Goal: Information Seeking & Learning: Compare options

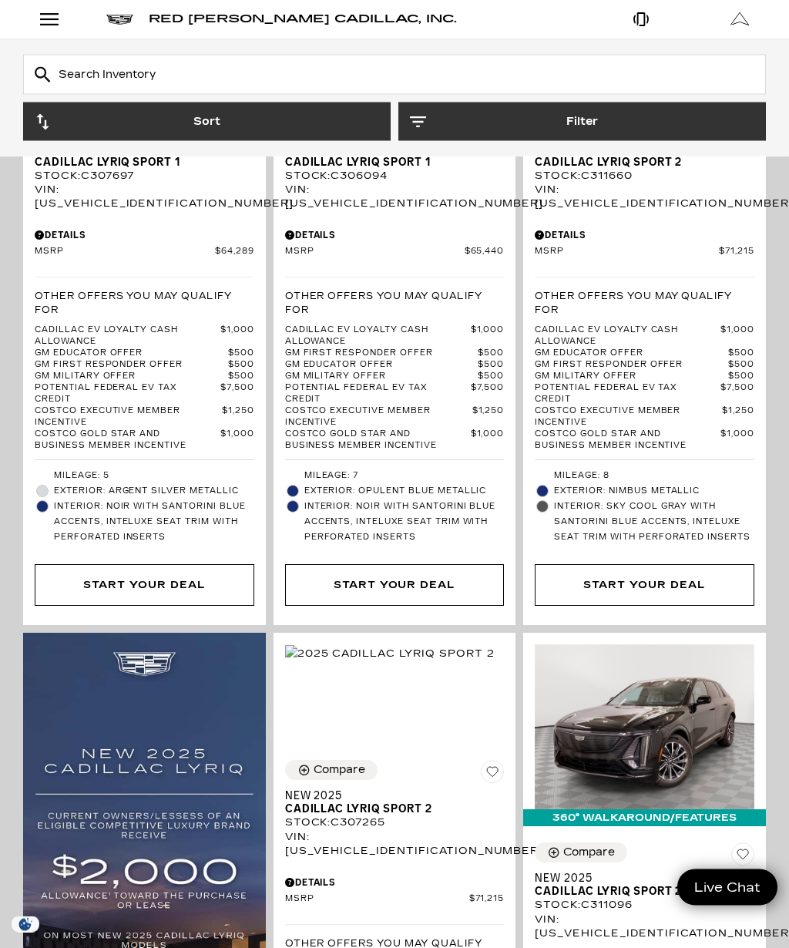
scroll to position [530, 0]
click at [568, 128] on button "Filter" at bounding box center [583, 122] width 368 height 39
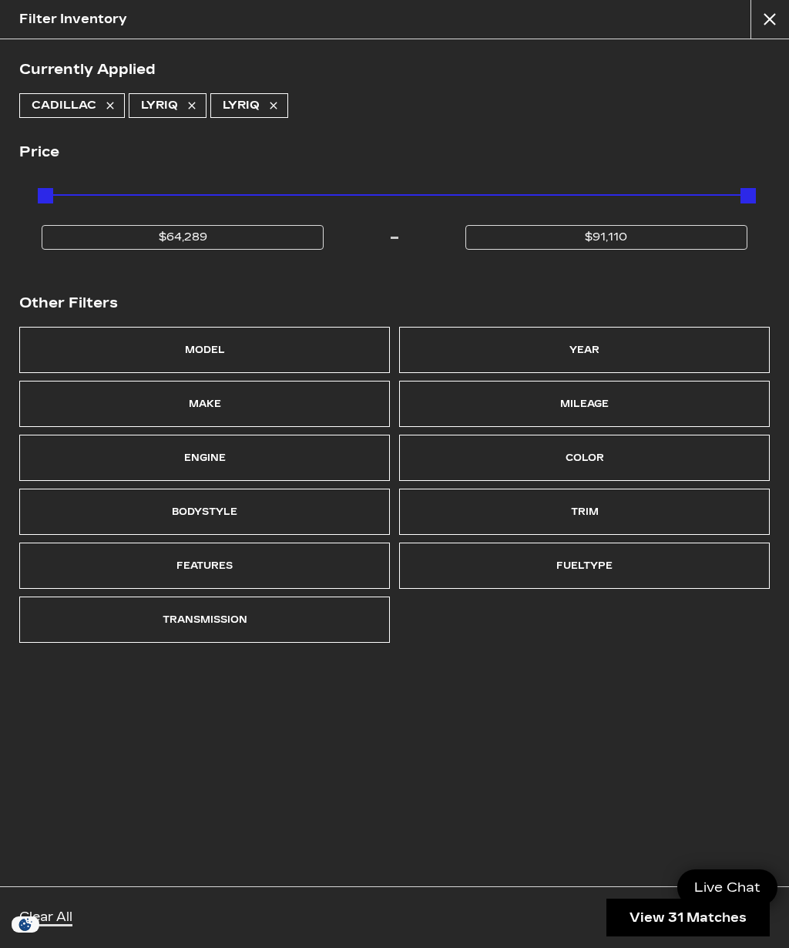
click at [125, 345] on div "Model" at bounding box center [204, 350] width 371 height 46
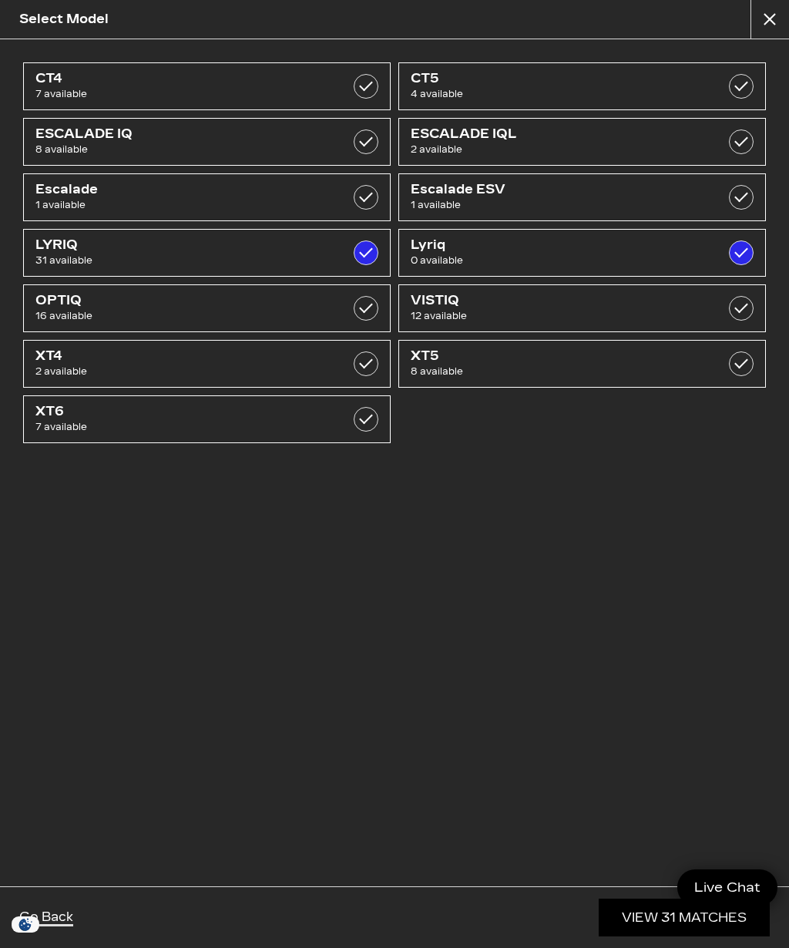
click at [90, 307] on span "OPTIQ" at bounding box center [180, 300] width 291 height 15
checkbox input "true"
click at [71, 249] on span "LYRIQ" at bounding box center [180, 244] width 291 height 15
click at [80, 254] on span "31 available" at bounding box center [180, 260] width 291 height 15
click at [372, 239] on link "LYRIQ 31 available" at bounding box center [207, 253] width 368 height 48
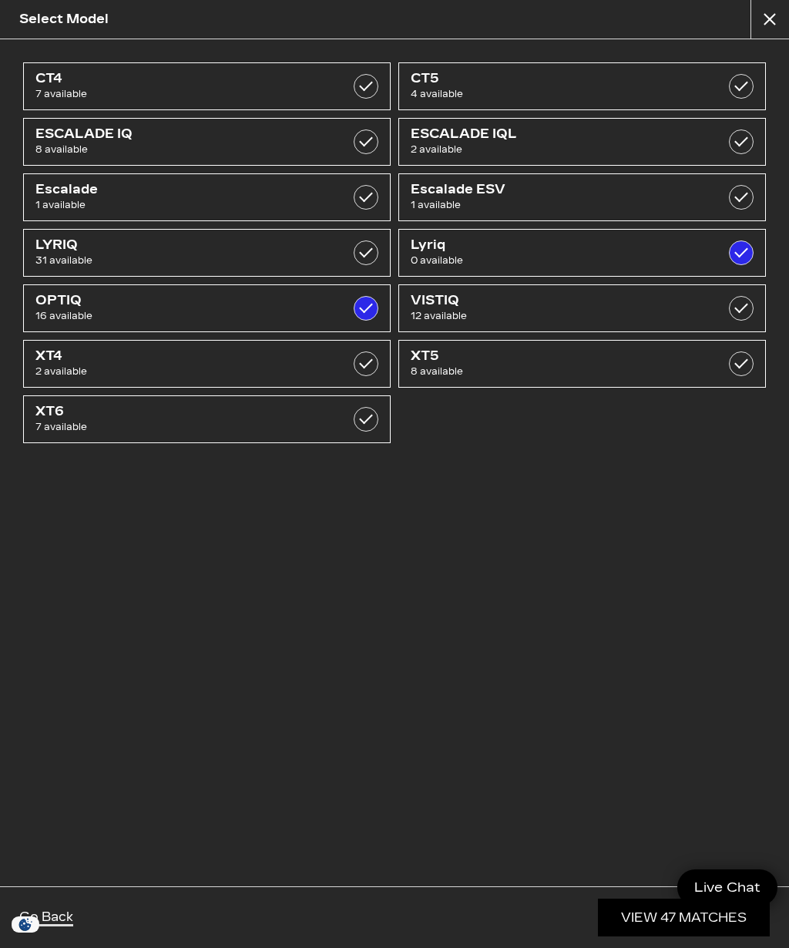
click at [365, 256] on label at bounding box center [366, 253] width 25 height 25
checkbox input "true"
click at [360, 315] on label at bounding box center [366, 308] width 25 height 25
checkbox input "false"
click at [646, 913] on link "View 31 Matches" at bounding box center [684, 918] width 171 height 38
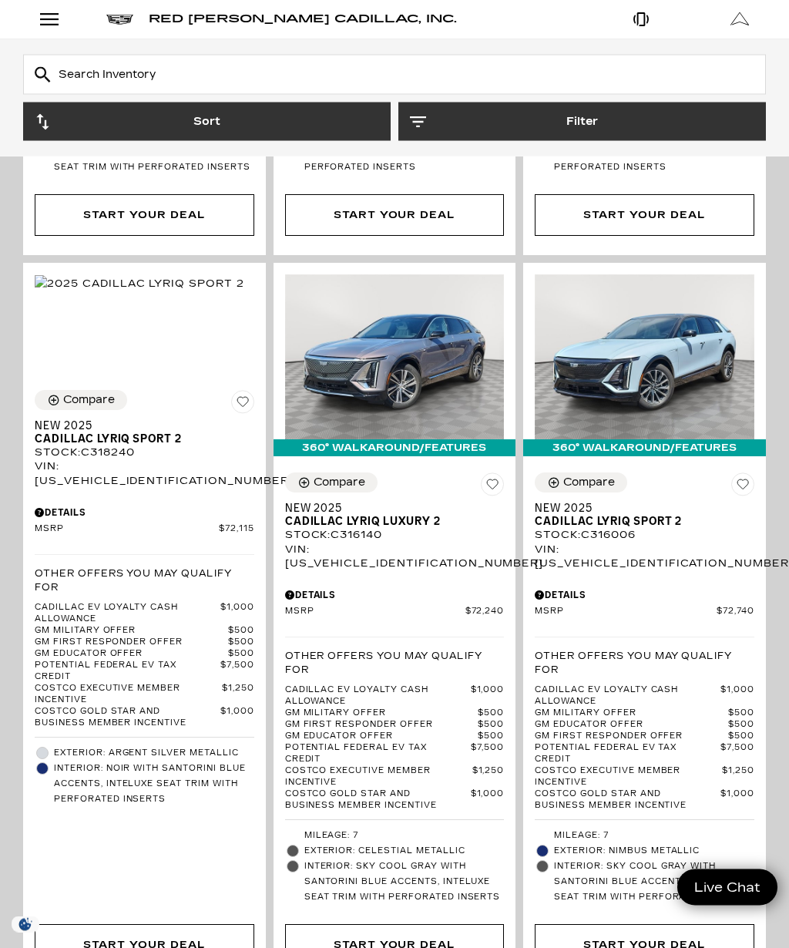
scroll to position [4550, 0]
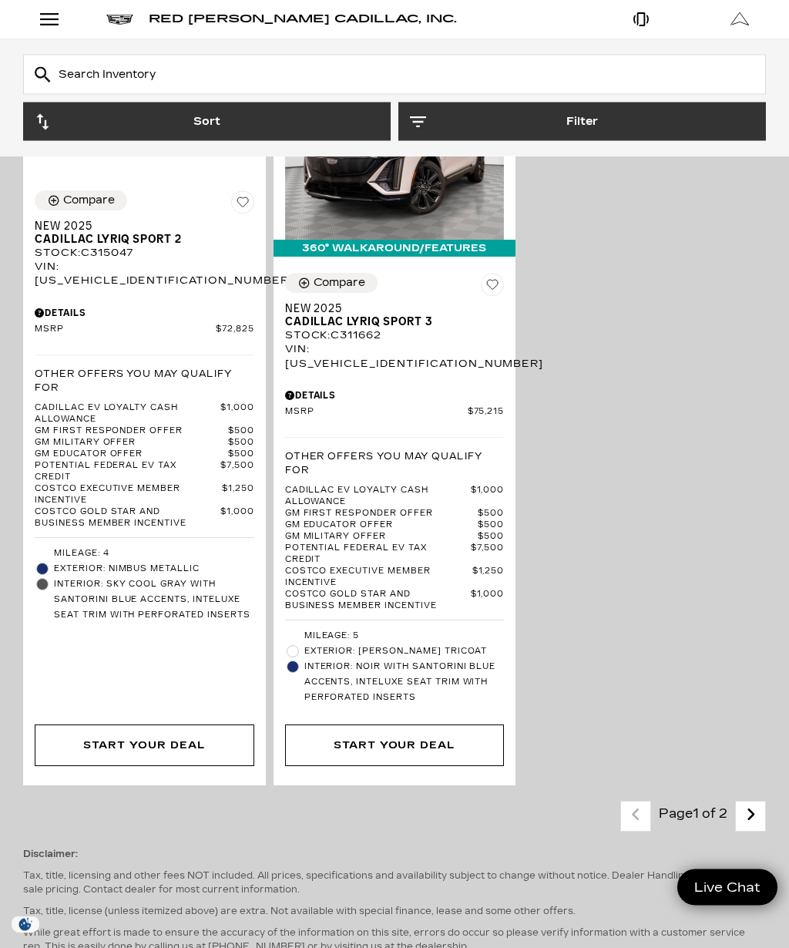
click at [746, 803] on icon "next page" at bounding box center [751, 815] width 10 height 25
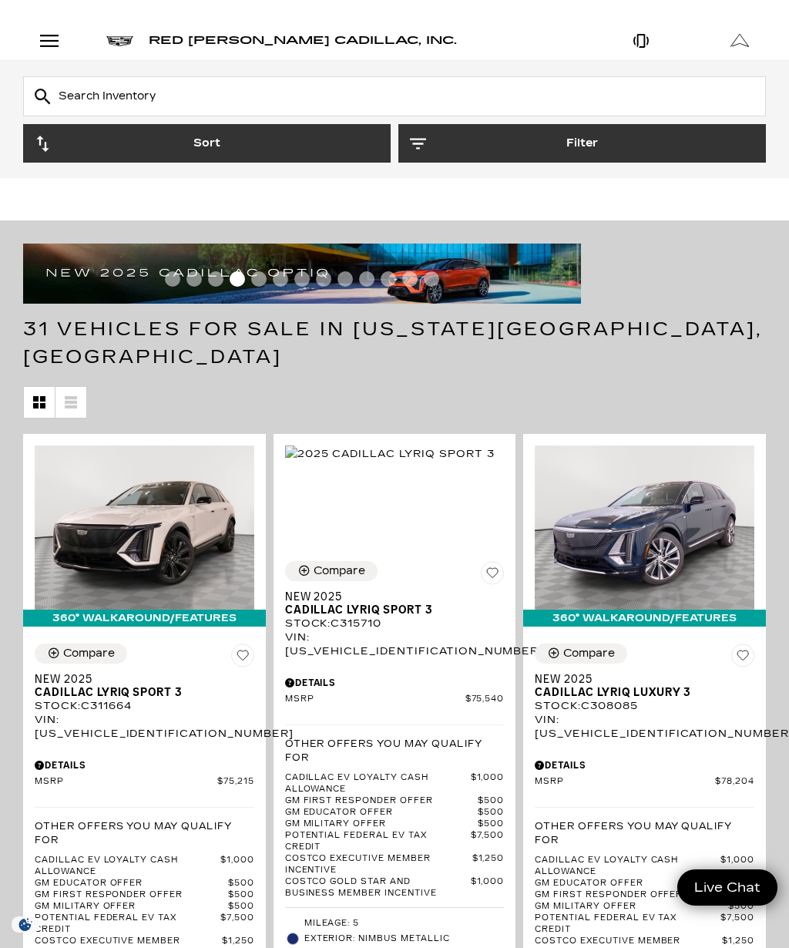
click at [498, 132] on button "Filter" at bounding box center [583, 143] width 368 height 39
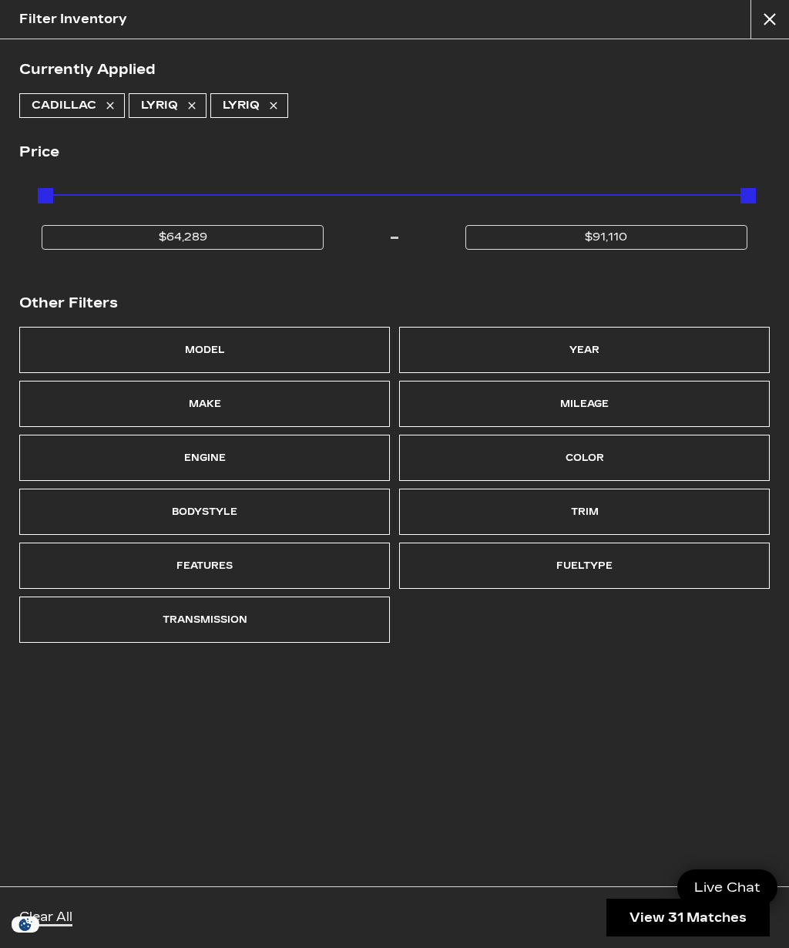
click at [317, 339] on div "Model" at bounding box center [204, 350] width 371 height 46
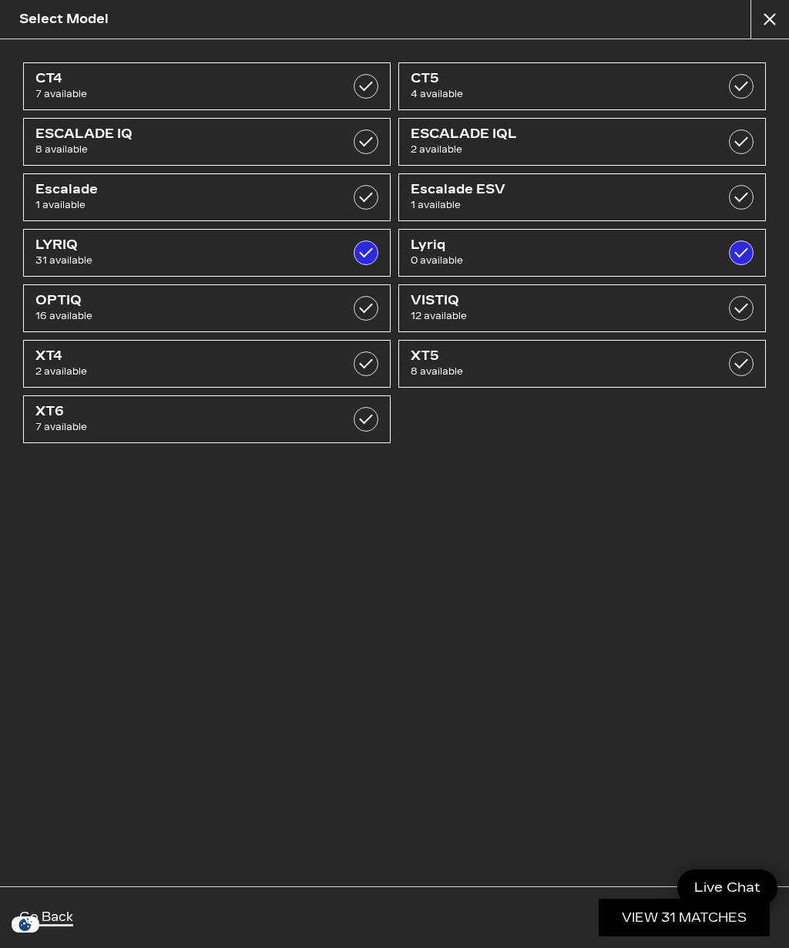
click at [103, 304] on span "OPTIQ" at bounding box center [180, 300] width 291 height 15
click at [739, 255] on label at bounding box center [741, 253] width 25 height 25
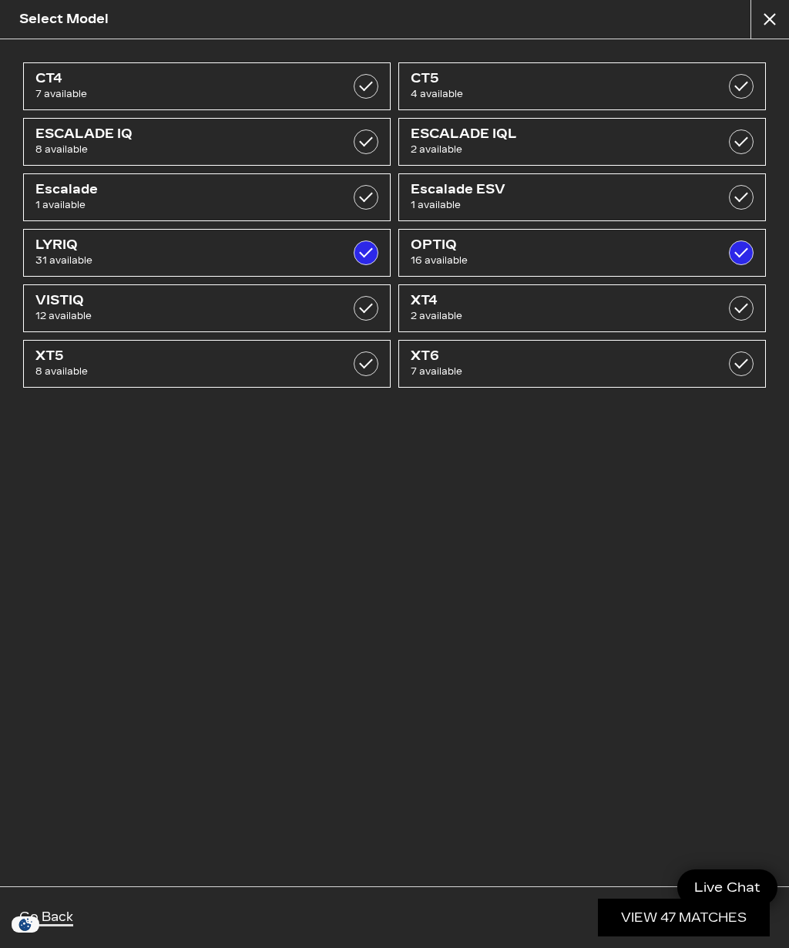
click at [750, 252] on label at bounding box center [741, 253] width 25 height 25
click at [717, 256] on link "OPTIQ 16 available" at bounding box center [583, 253] width 368 height 48
checkbox input "true"
click at [355, 311] on label at bounding box center [366, 308] width 25 height 25
checkbox input "true"
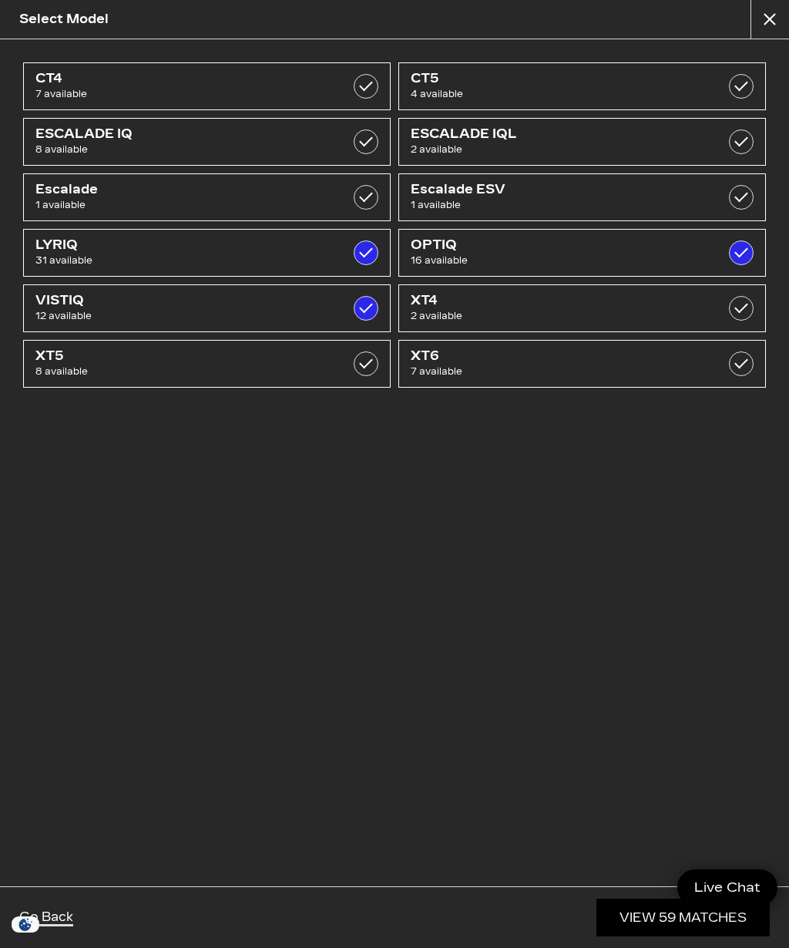
click at [690, 929] on link "View 59 Matches" at bounding box center [683, 918] width 173 height 38
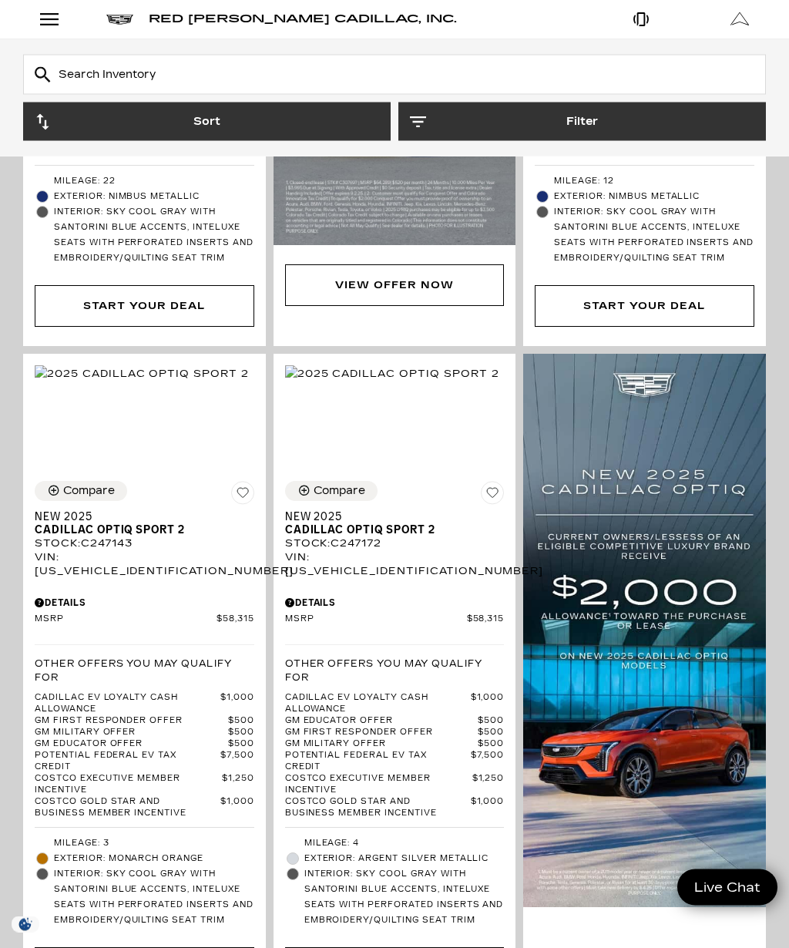
scroll to position [2120, 0]
click at [429, 382] on img at bounding box center [392, 373] width 214 height 17
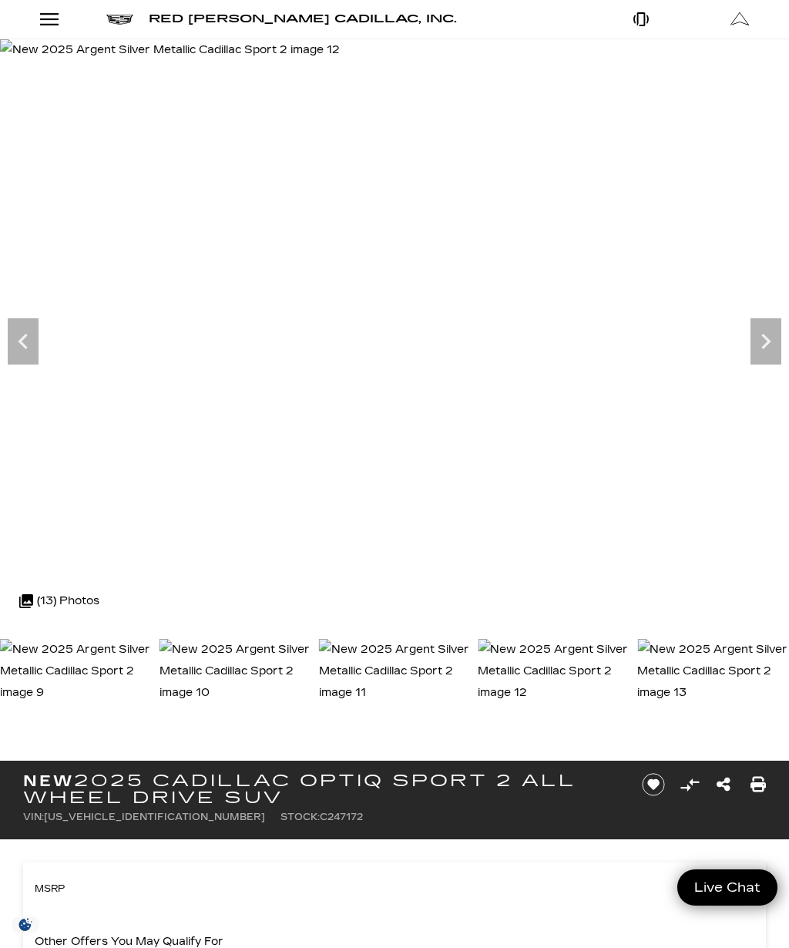
click at [55, 13] on div "Open Menu Modal" at bounding box center [49, 19] width 26 height 19
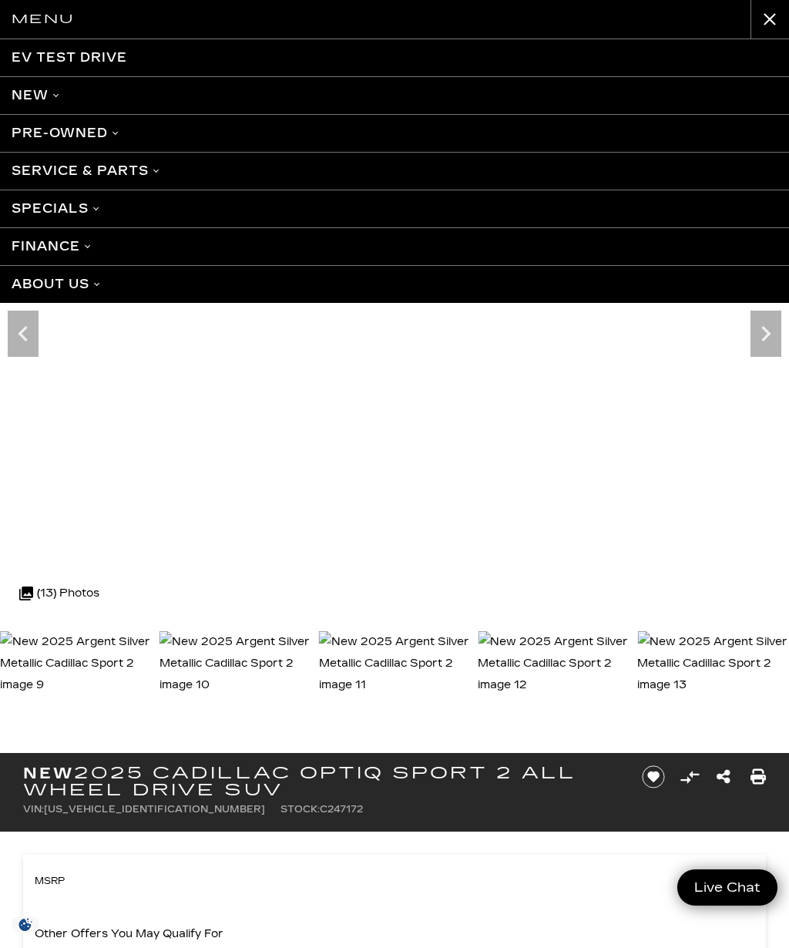
scroll to position [8, 0]
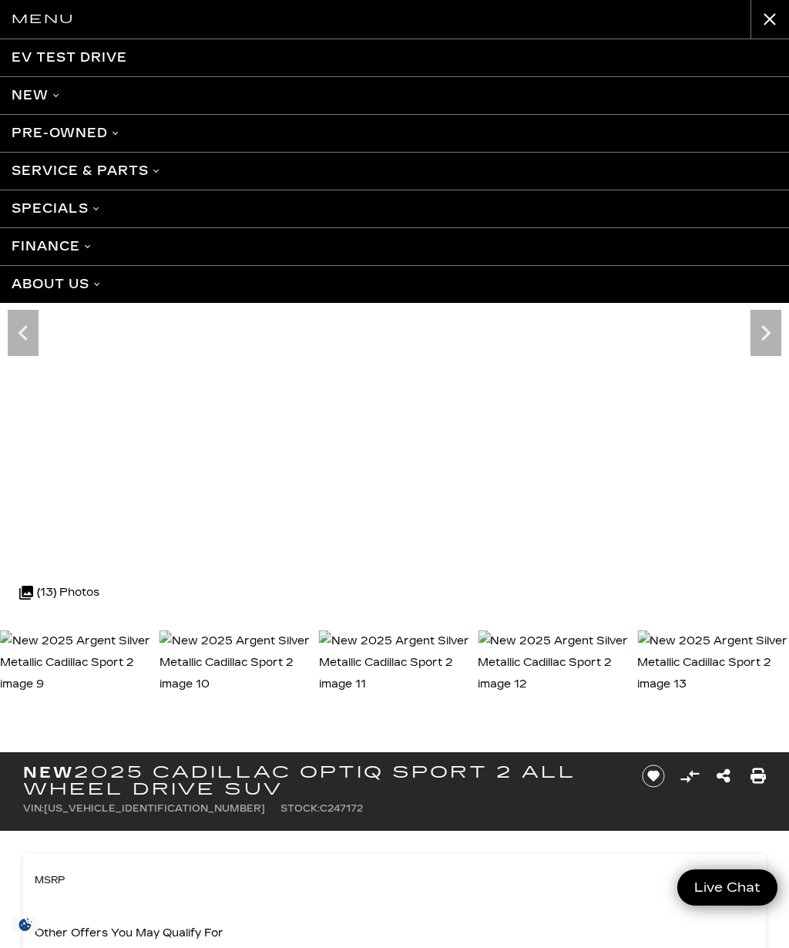
click at [683, 530] on div "Menu EV Test Drive New Cadillac Crossovers/SUVs XT4 XT5 XT6 Escalade Escalade I…" at bounding box center [394, 474] width 789 height 948
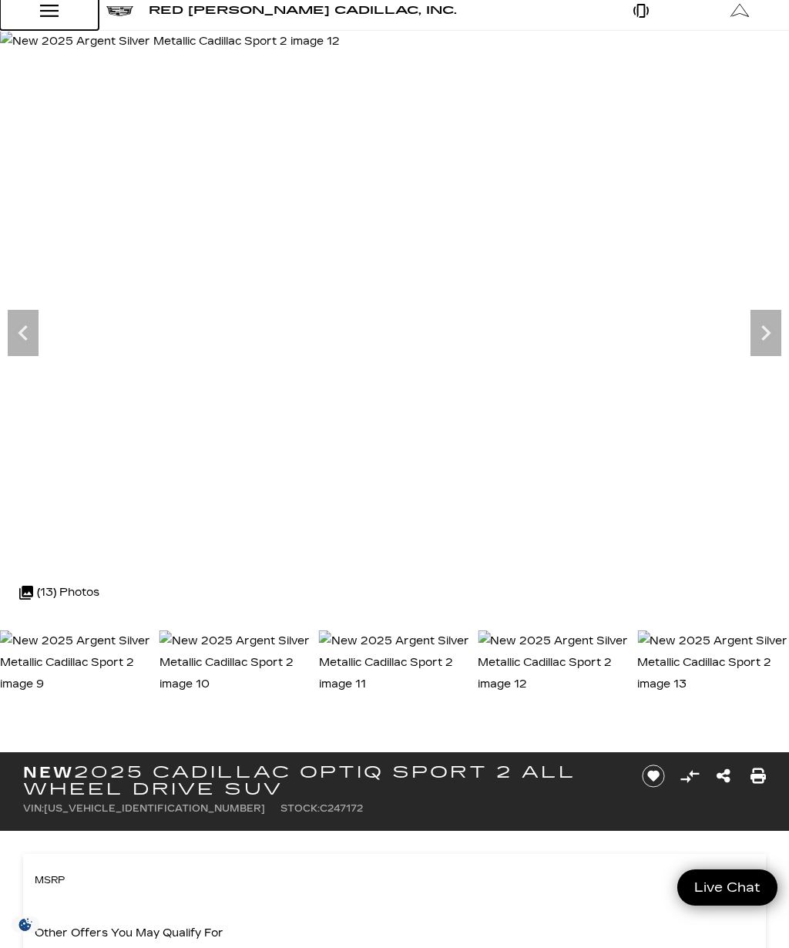
scroll to position [0, 0]
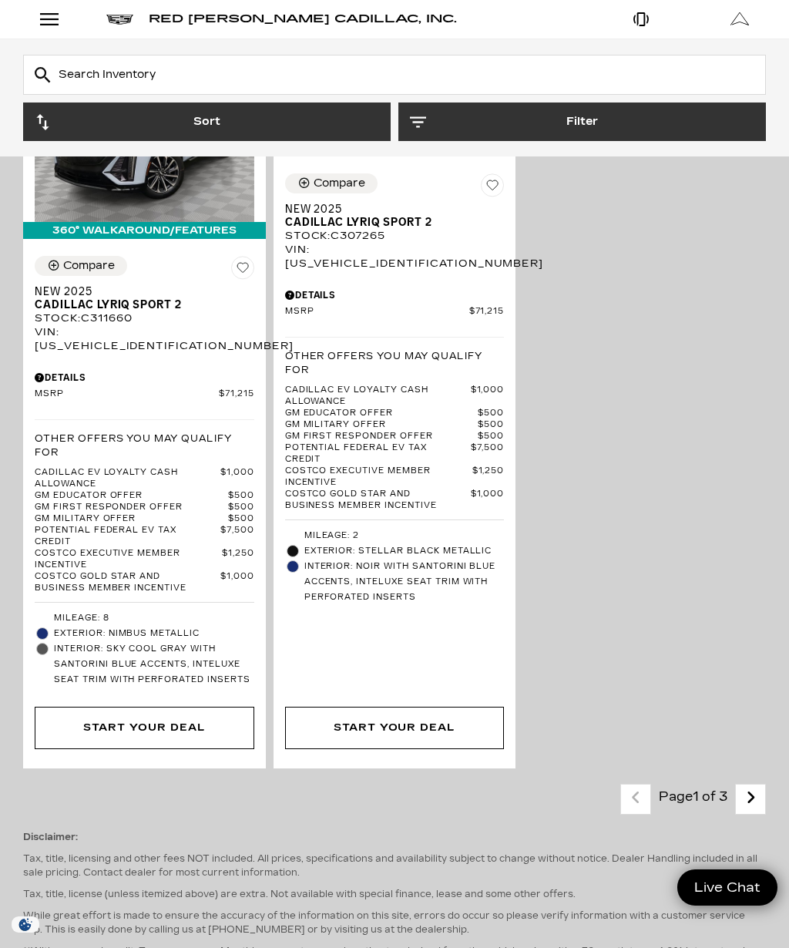
scroll to position [5238, 0]
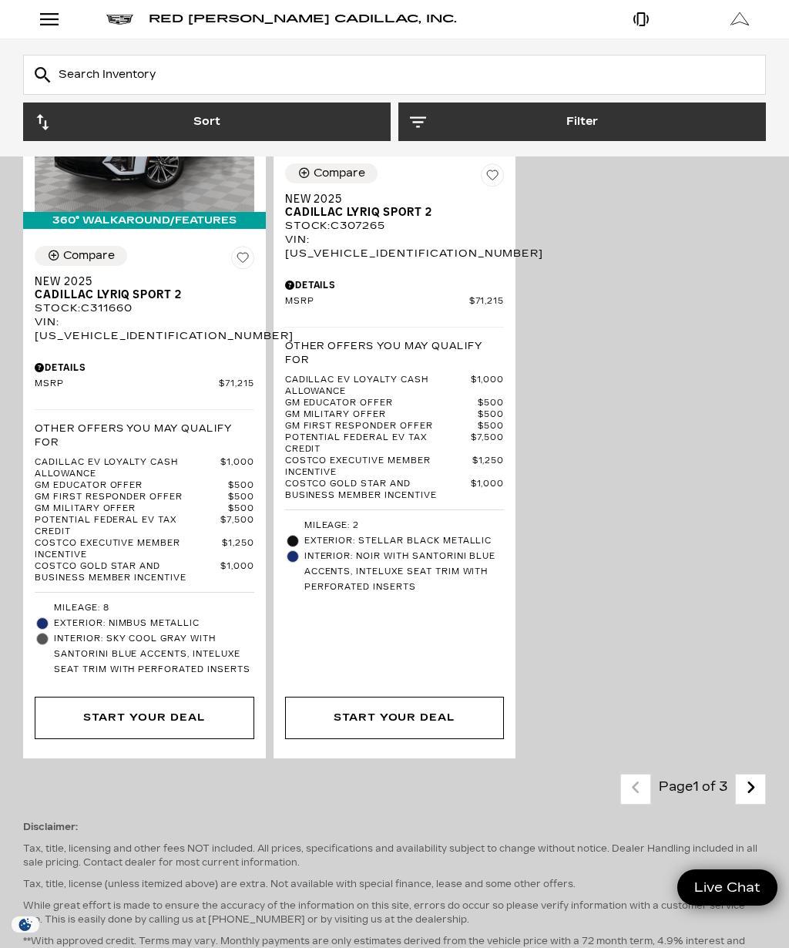
click at [756, 775] on link "Next - Page" at bounding box center [751, 788] width 33 height 27
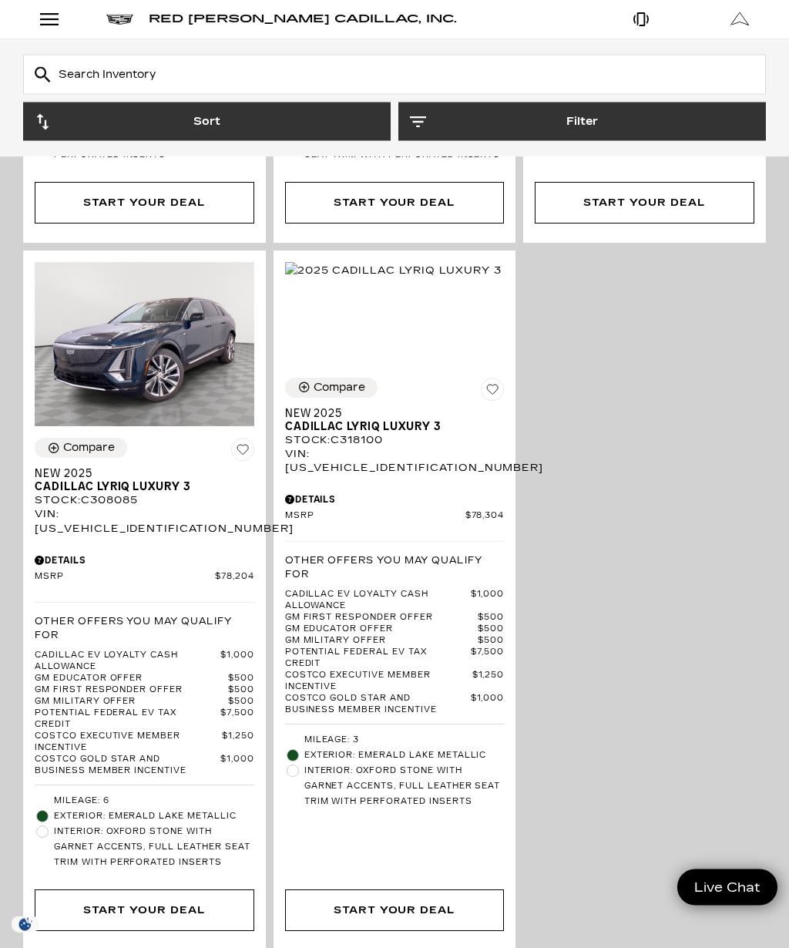
scroll to position [4430, 0]
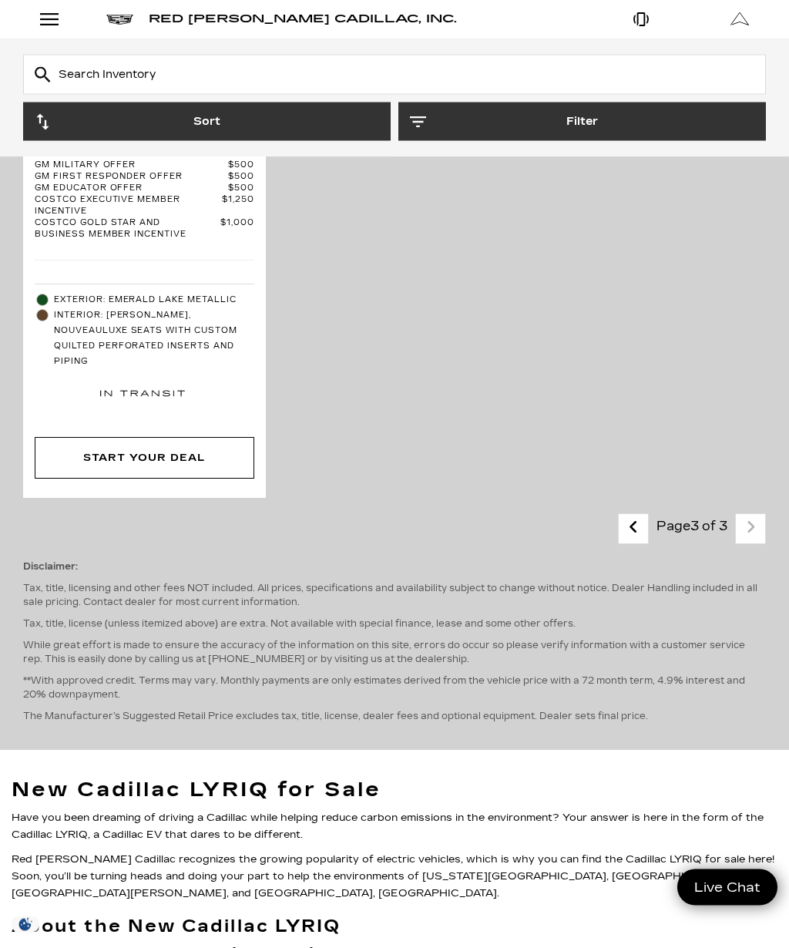
scroll to position [5024, 0]
click at [629, 515] on icon "previous page" at bounding box center [634, 526] width 10 height 25
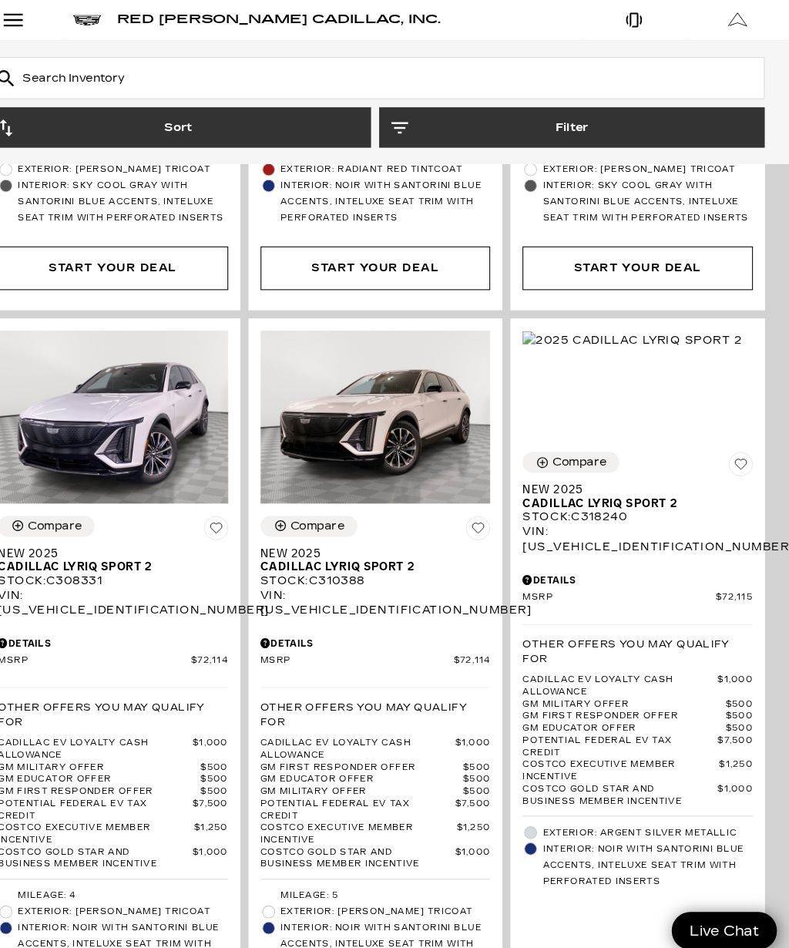
scroll to position [2255, 0]
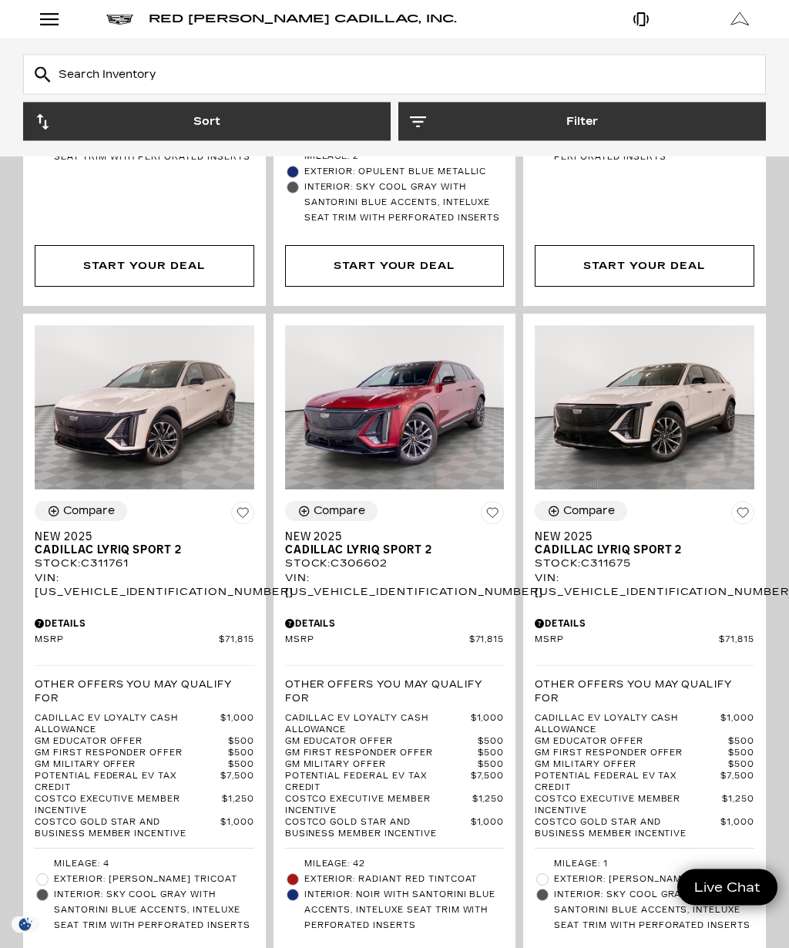
click at [587, 119] on button "Filter" at bounding box center [583, 122] width 368 height 39
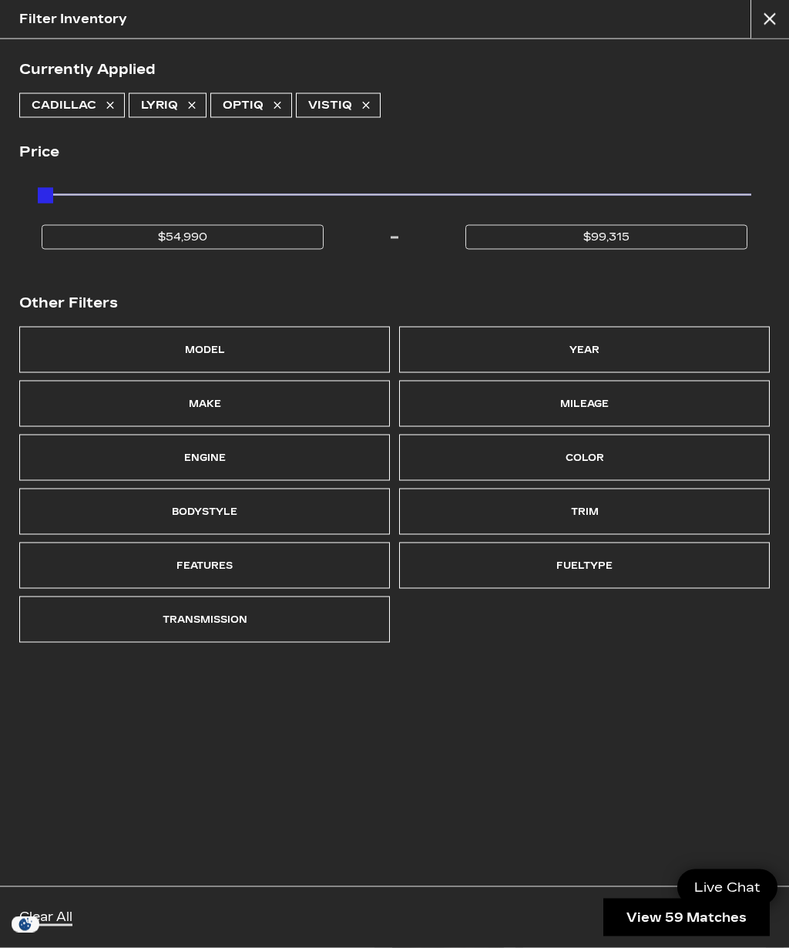
scroll to position [1536, 0]
click at [117, 351] on div "Model" at bounding box center [204, 350] width 371 height 46
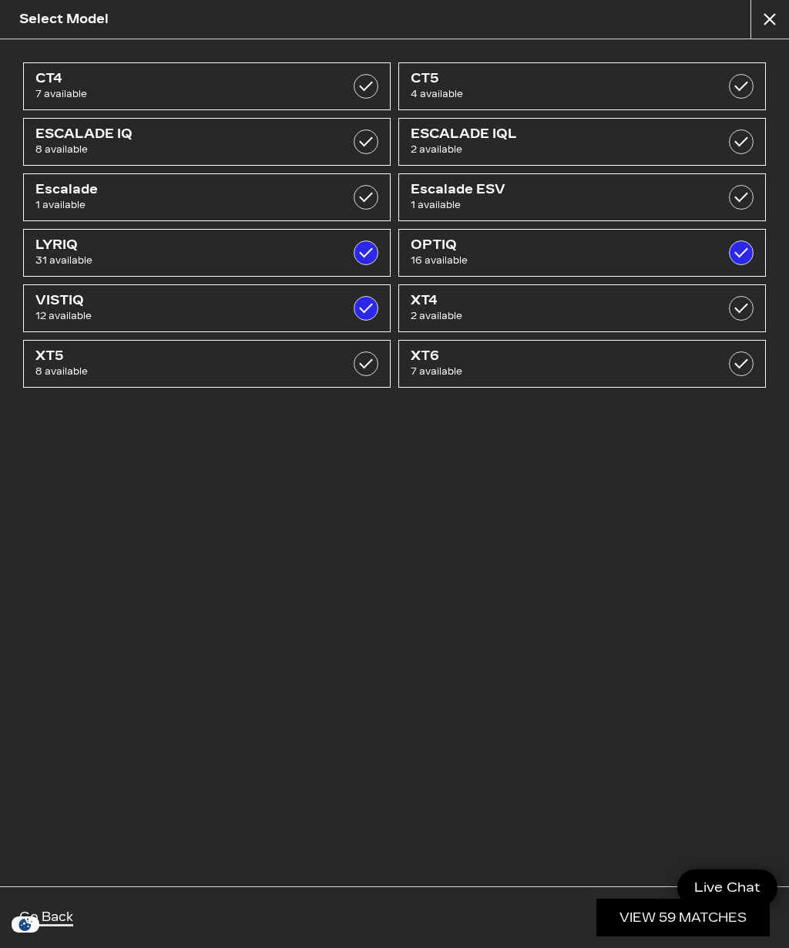
click at [120, 365] on span "8 available" at bounding box center [180, 371] width 291 height 15
checkbox input "true"
click at [372, 560] on div "CT4 7 available CT5 4 available ESCALADE IQ 8 available ESCALADE IQL 2 availabl…" at bounding box center [394, 462] width 789 height 847
click at [60, 917] on link "Go Back" at bounding box center [46, 918] width 54 height 17
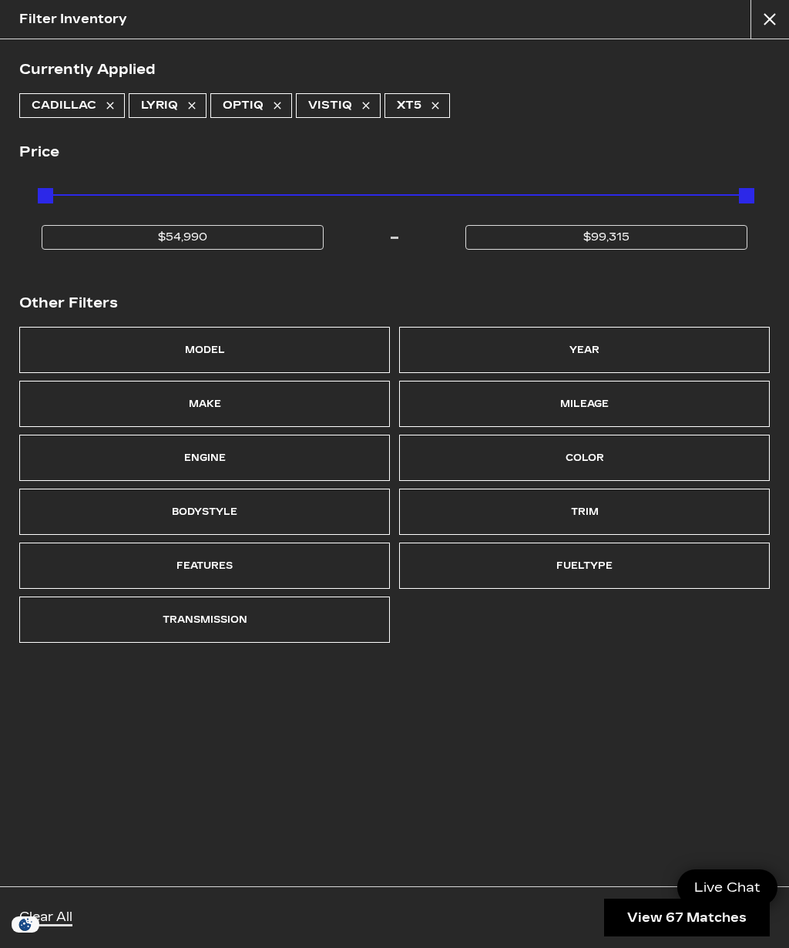
click at [63, 920] on link "Clear All" at bounding box center [45, 918] width 53 height 17
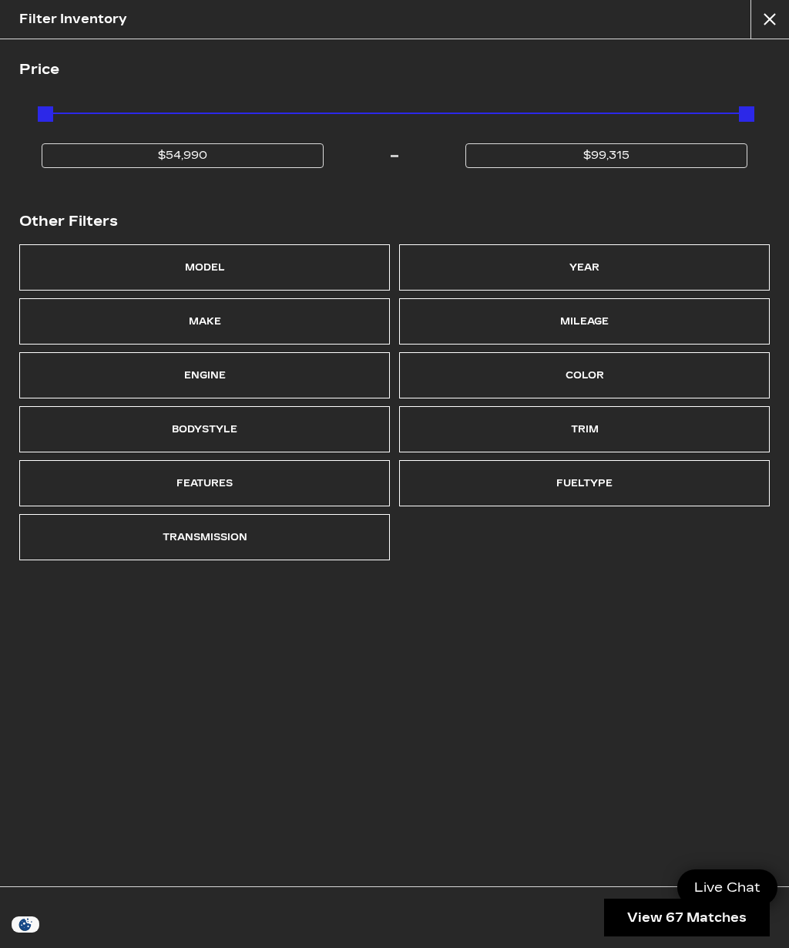
checkbox input "false"
type input "$45,985"
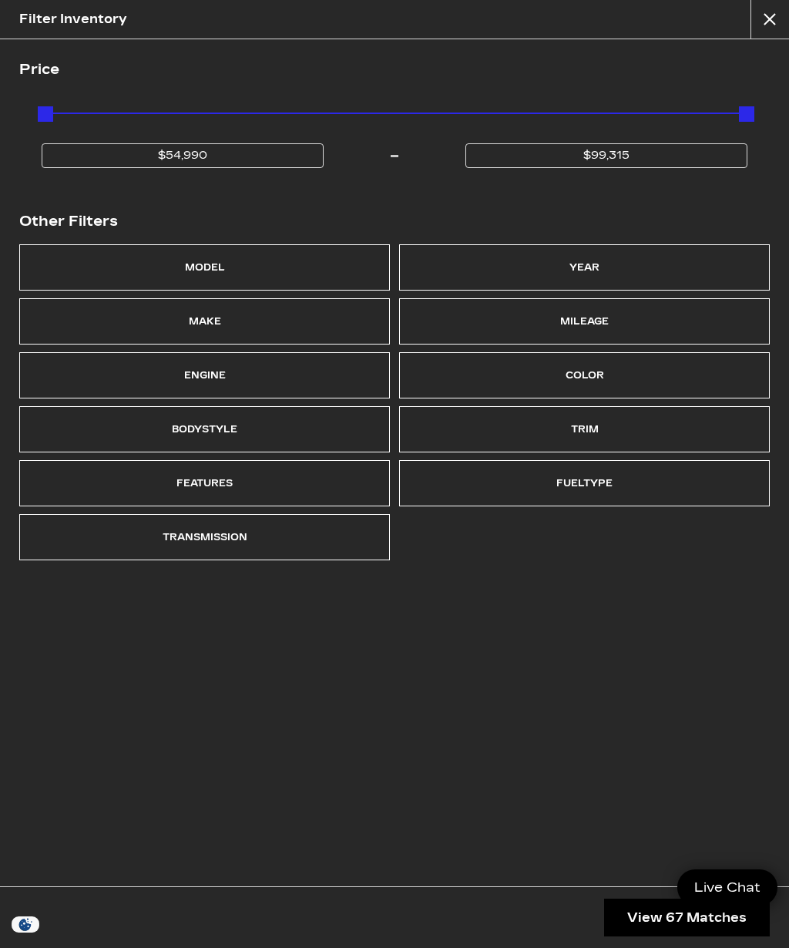
type input "$158,810"
click at [106, 268] on div "Model" at bounding box center [204, 267] width 371 height 46
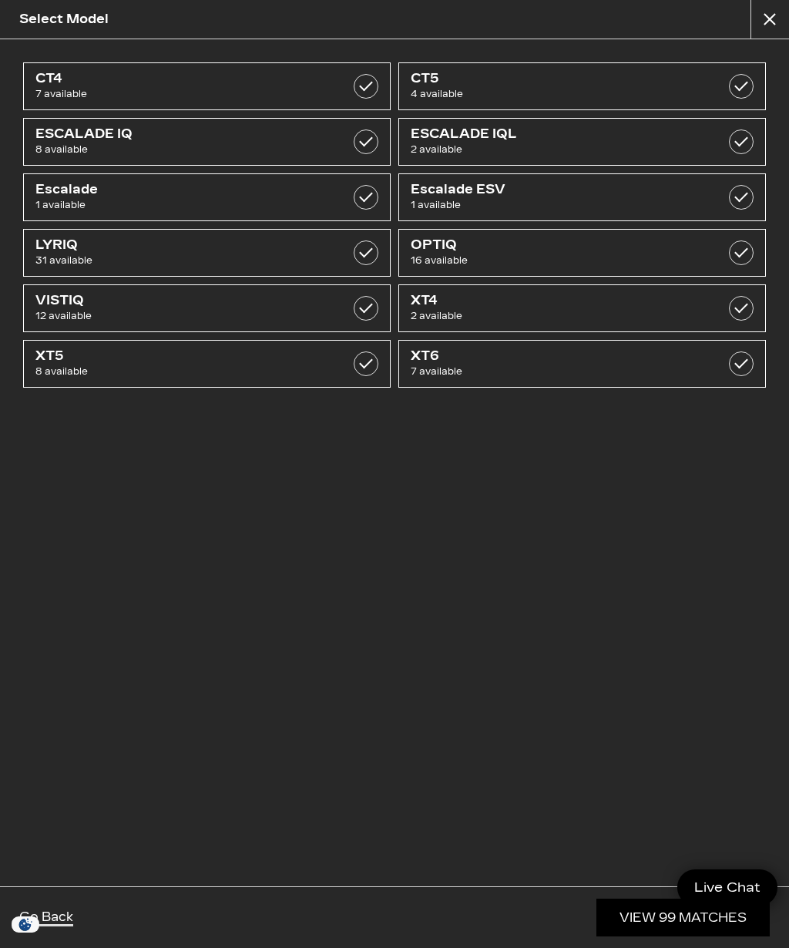
click at [652, 254] on span "16 available" at bounding box center [556, 260] width 291 height 15
checkbox input "true"
click at [688, 921] on link "View 16 Matches" at bounding box center [684, 918] width 171 height 38
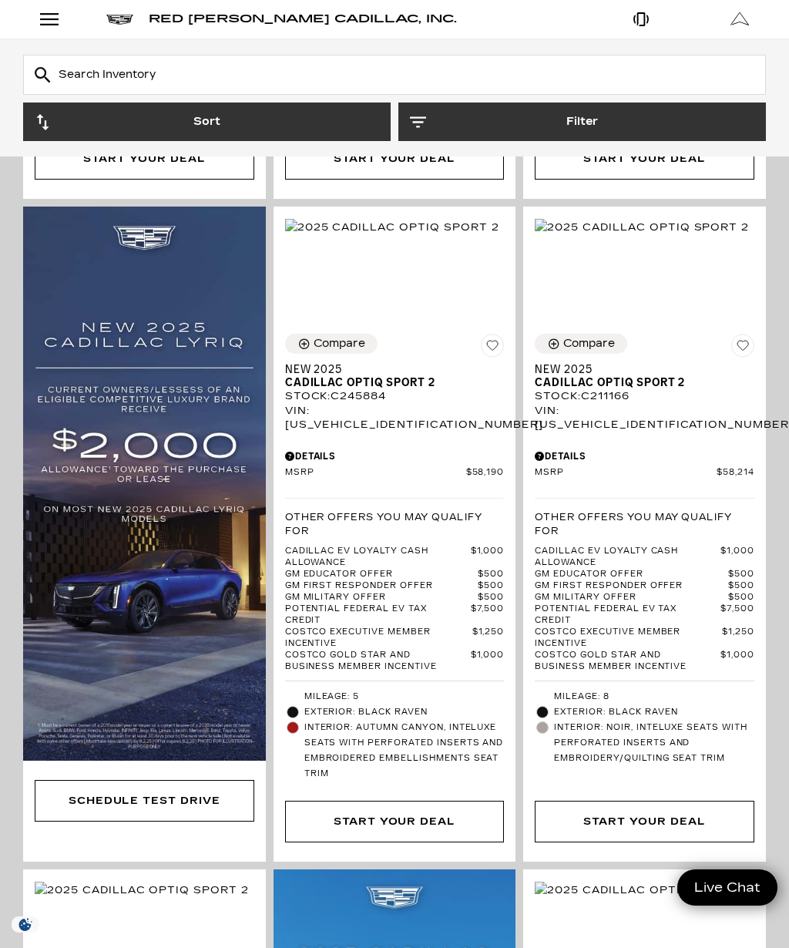
scroll to position [936, 0]
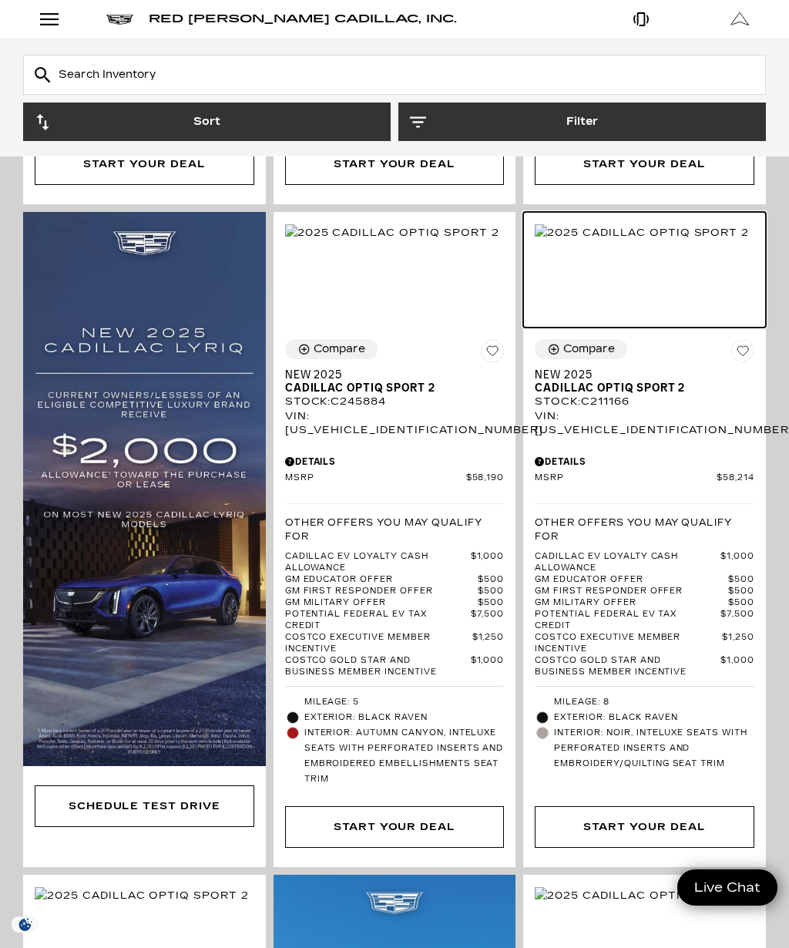
click at [658, 241] on img at bounding box center [642, 232] width 214 height 17
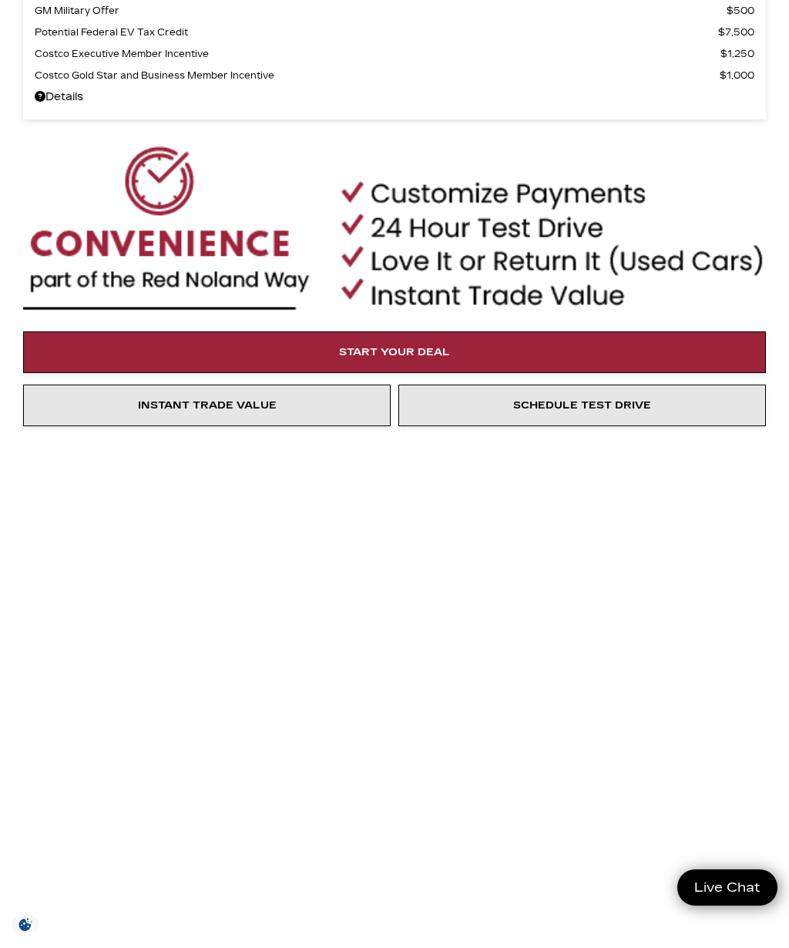
scroll to position [1015, 0]
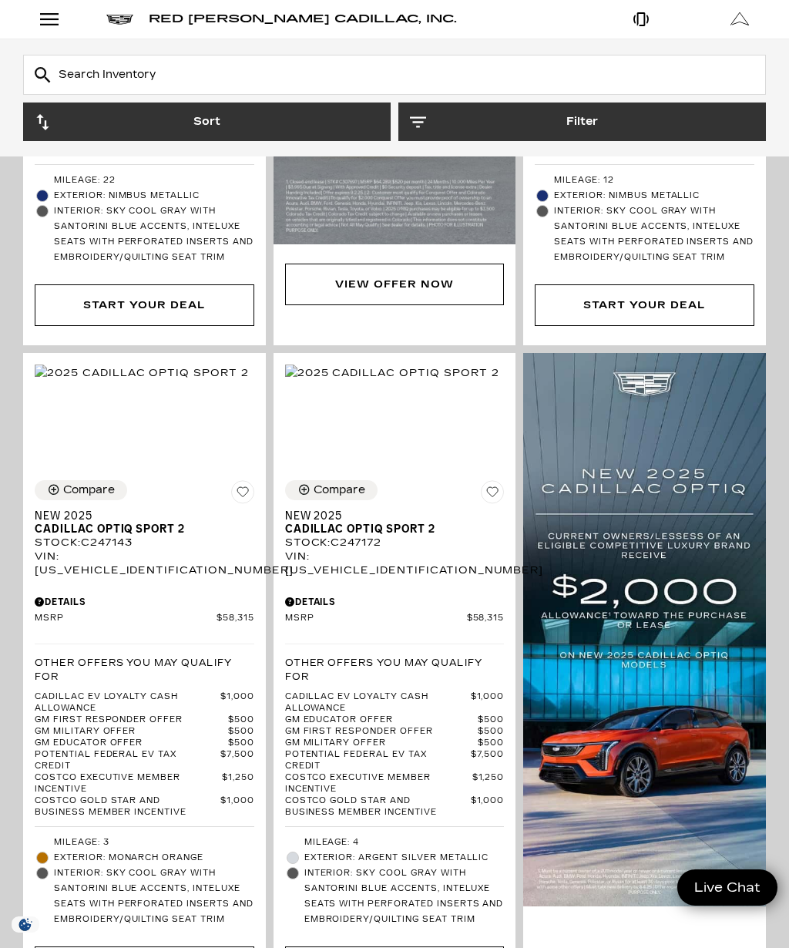
scroll to position [2138, 0]
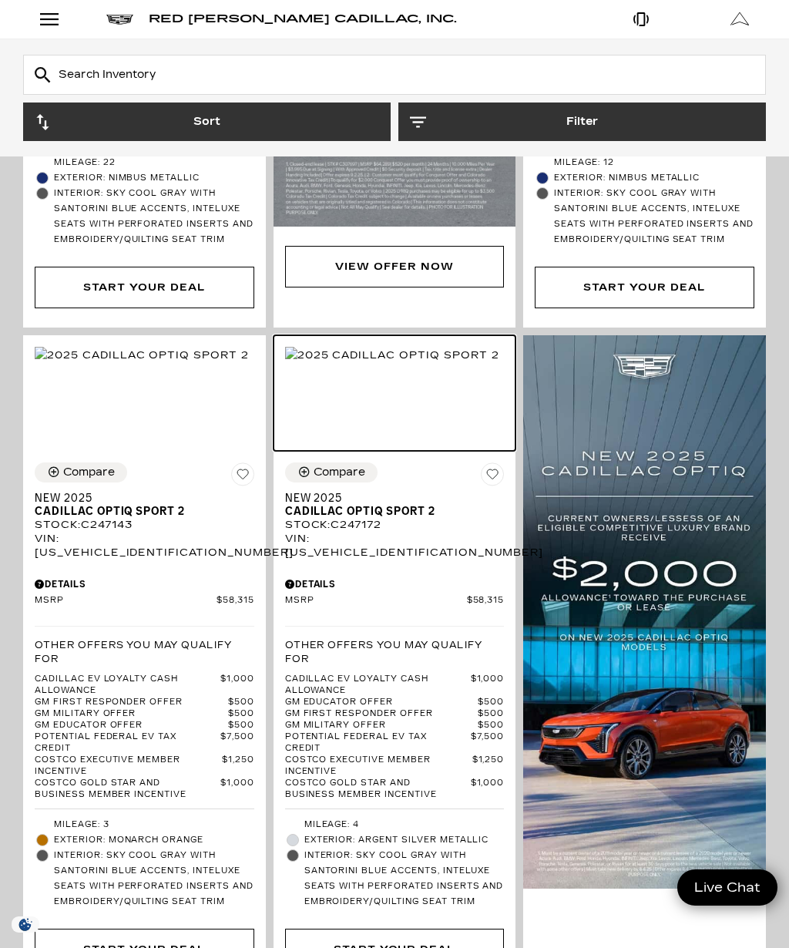
click at [419, 364] on img at bounding box center [392, 355] width 214 height 17
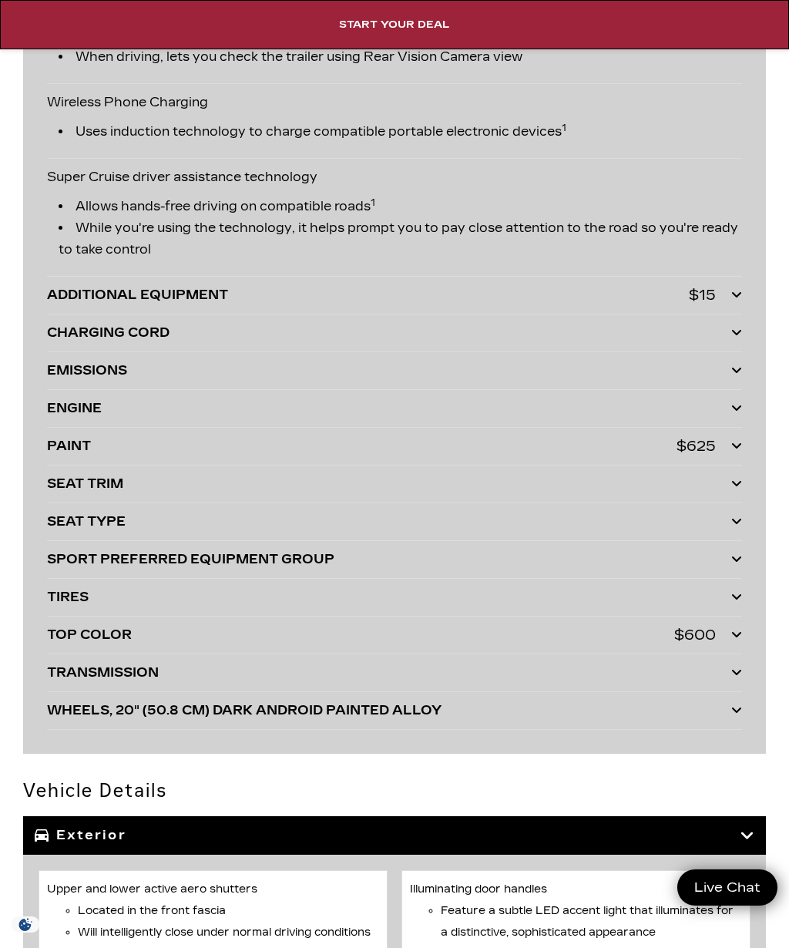
scroll to position [4606, 0]
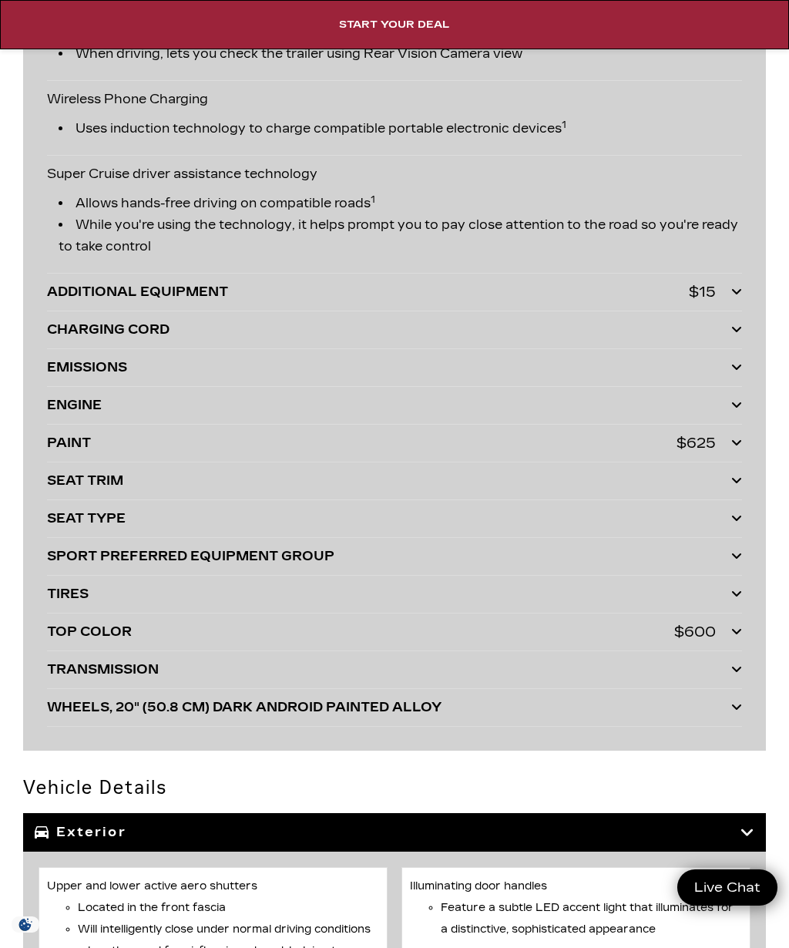
click at [69, 408] on div "ENGINE" at bounding box center [389, 406] width 685 height 22
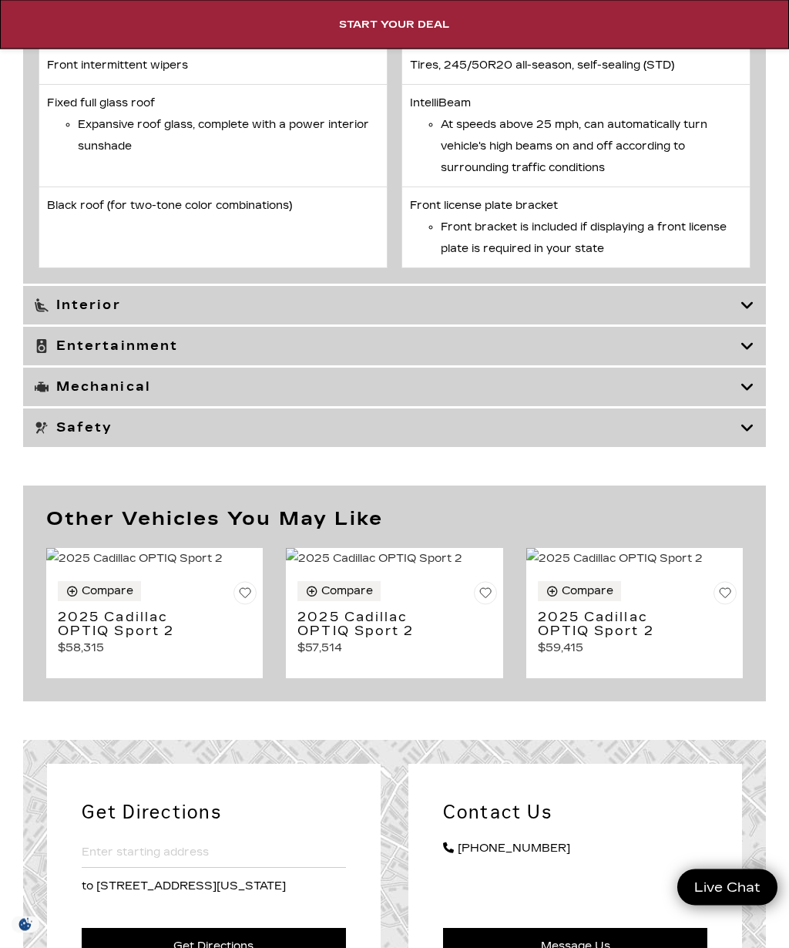
scroll to position [6652, 0]
click at [87, 353] on h3 "Entertainment" at bounding box center [388, 345] width 706 height 15
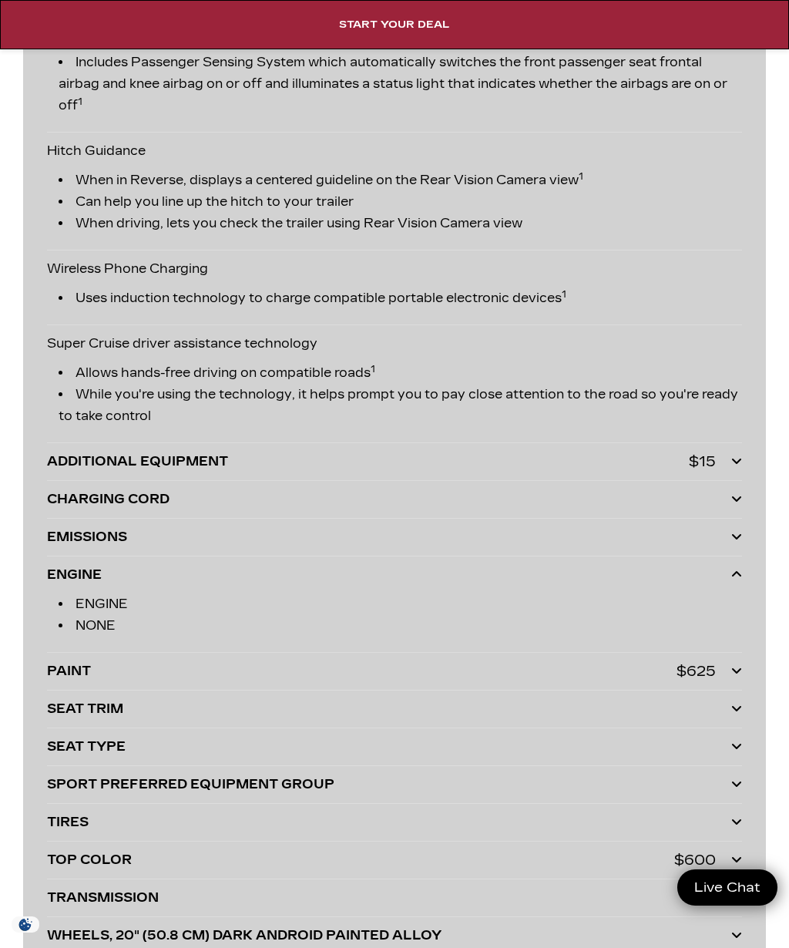
scroll to position [4436, 0]
